Goal: Navigation & Orientation: Find specific page/section

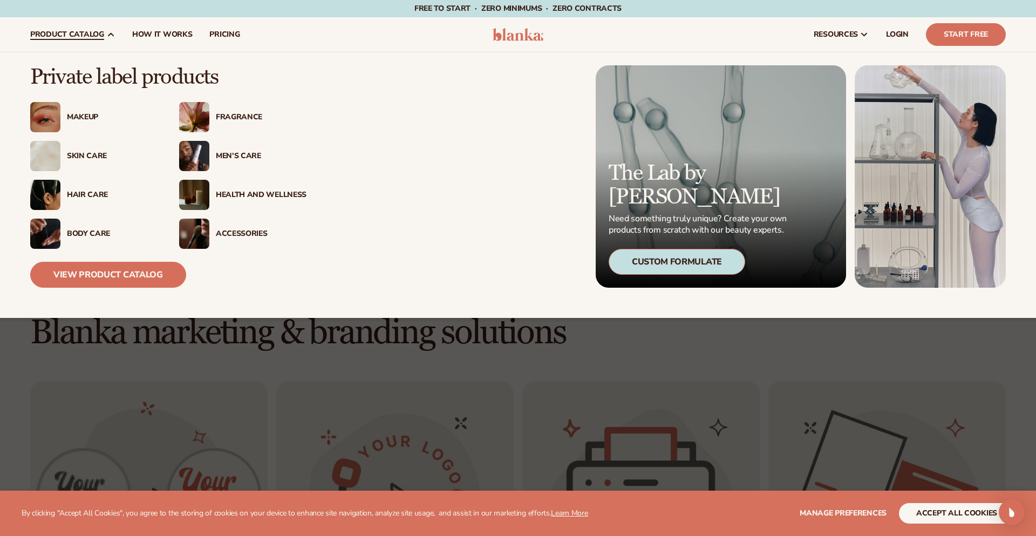
click at [80, 153] on div "Skin Care" at bounding box center [112, 156] width 91 height 9
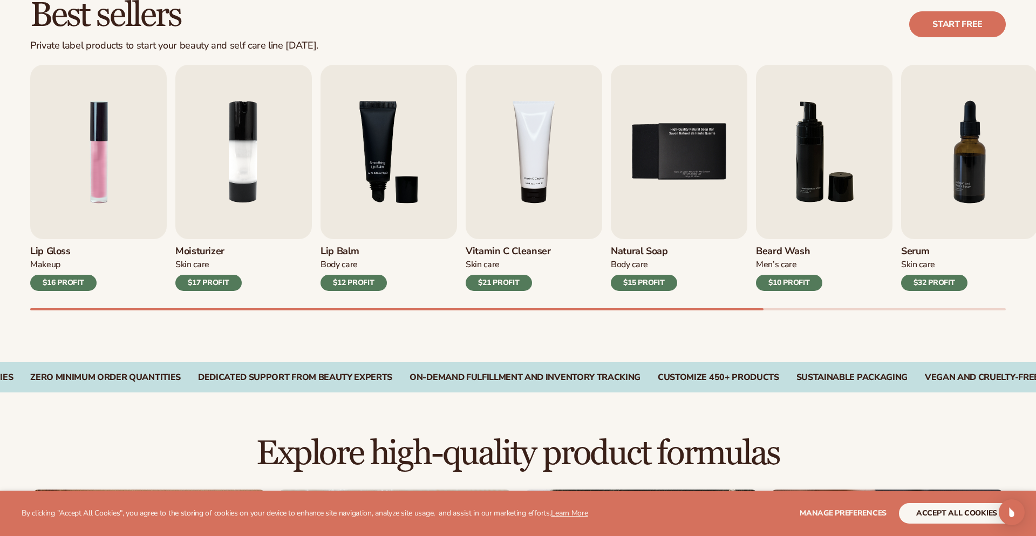
scroll to position [324, 0]
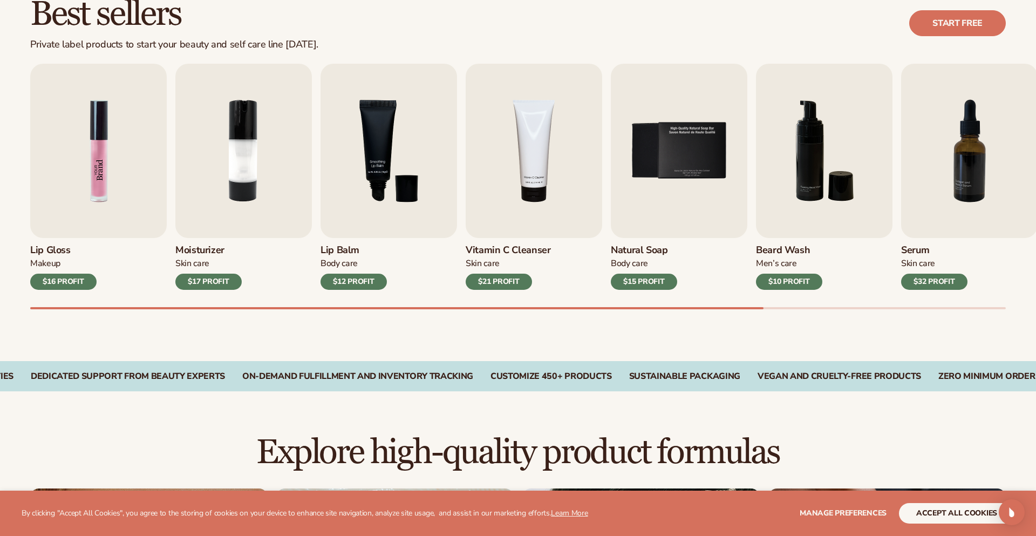
click at [78, 175] on img "1 / 9" at bounding box center [98, 151] width 137 height 174
click at [96, 220] on img "1 / 9" at bounding box center [98, 151] width 137 height 174
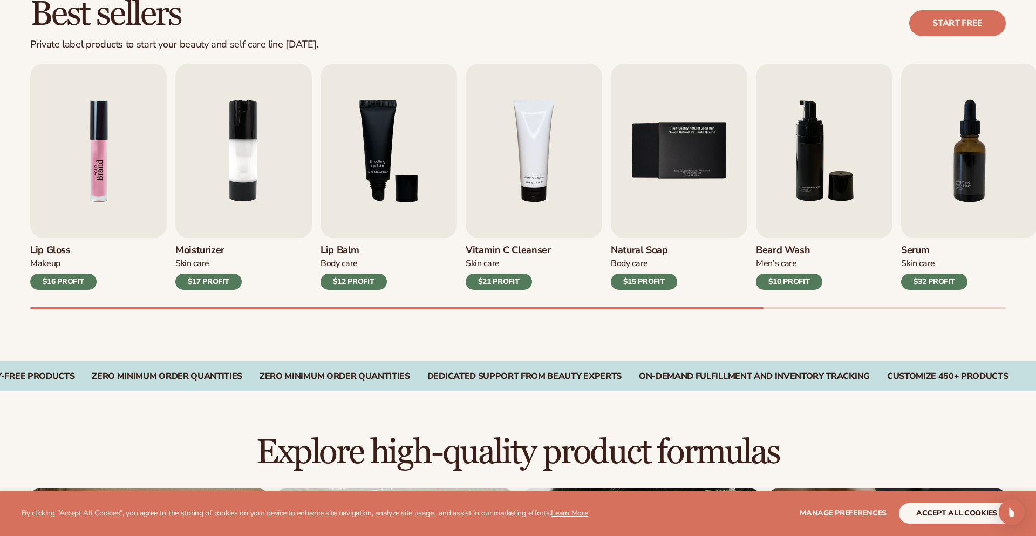
click at [96, 220] on img "1 / 9" at bounding box center [98, 151] width 137 height 174
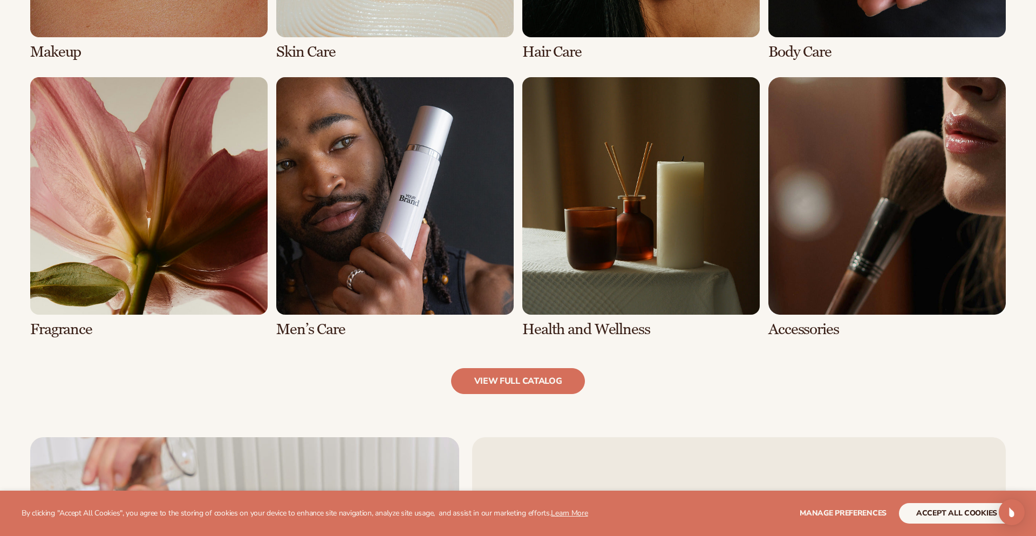
scroll to position [1015, 0]
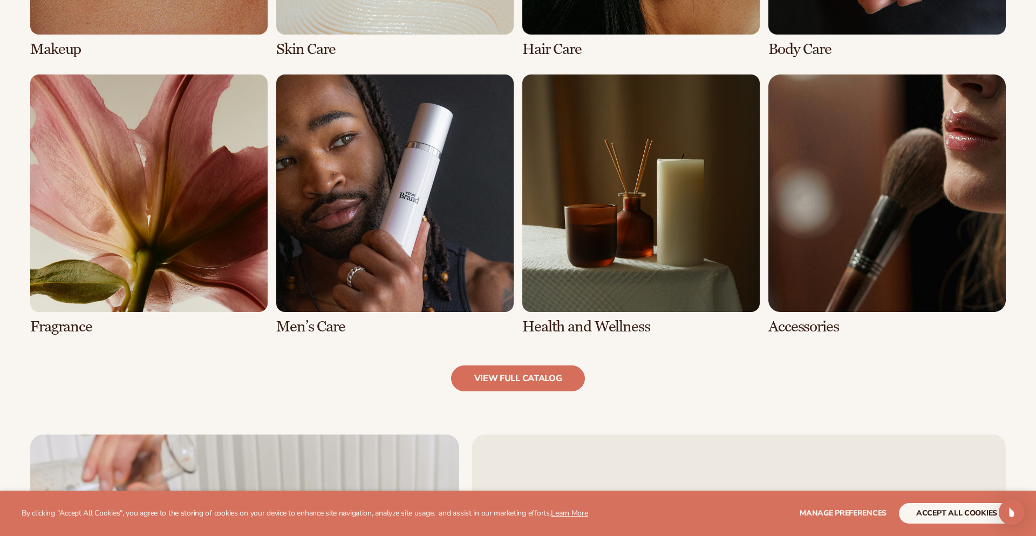
click at [424, 229] on link "6 / 8" at bounding box center [394, 204] width 237 height 261
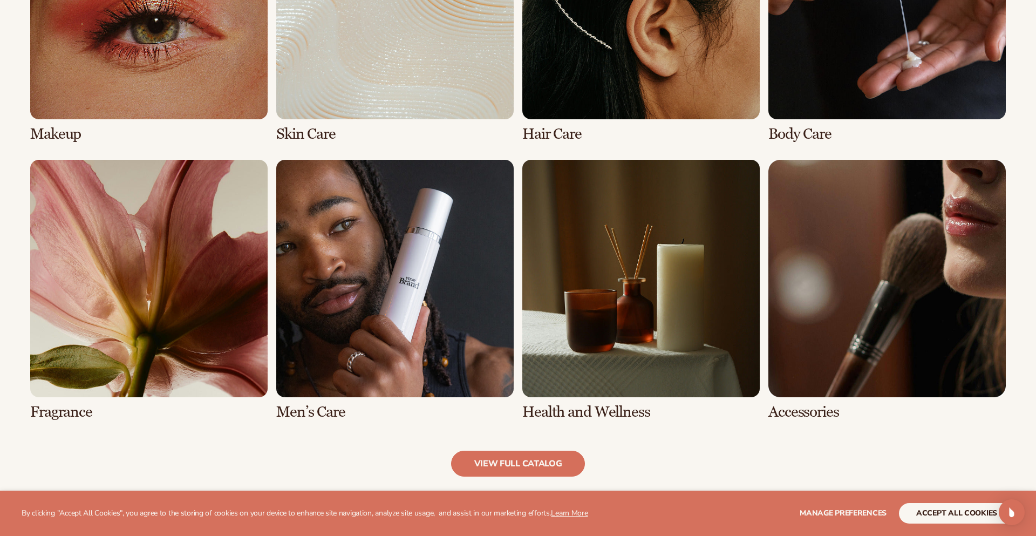
scroll to position [949, 0]
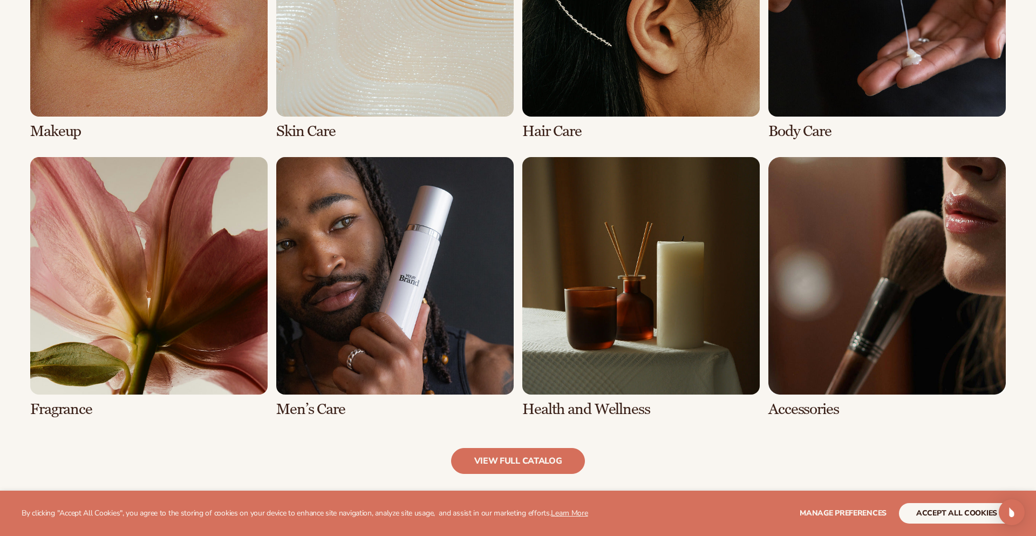
click at [202, 64] on link "1 / 8" at bounding box center [148, 9] width 237 height 261
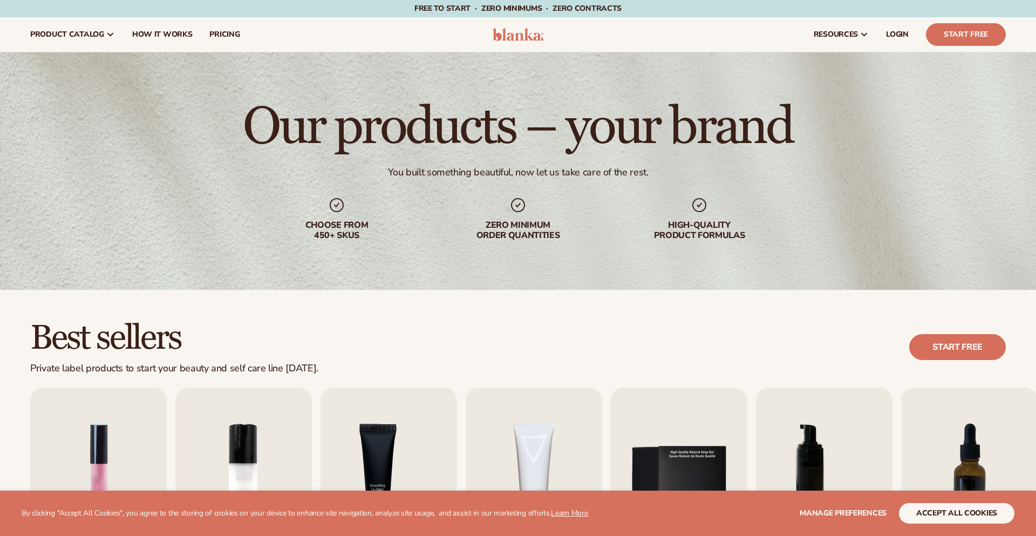
drag, startPoint x: 1036, startPoint y: 119, endPoint x: 1036, endPoint y: 184, distance: 64.2
click at [1036, 184] on html "WE USE COOKIES By clicking "Accept All Cookies", you agree to the storing of co…" at bounding box center [518, 268] width 1036 height 536
click at [891, 39] on span "LOGIN" at bounding box center [897, 34] width 23 height 9
